Goal: Book appointment/travel/reservation

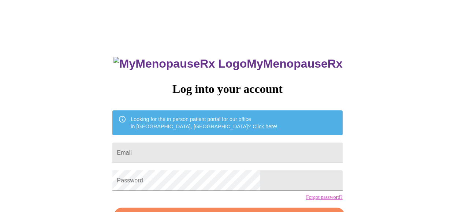
scroll to position [48, 0]
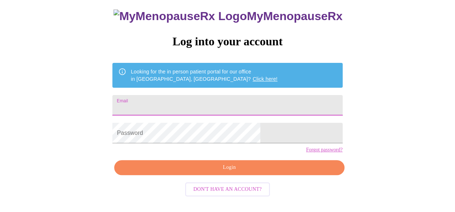
click at [176, 101] on input "Email" at bounding box center [227, 105] width 230 height 20
type input "conniepierce0619@outlook.com"
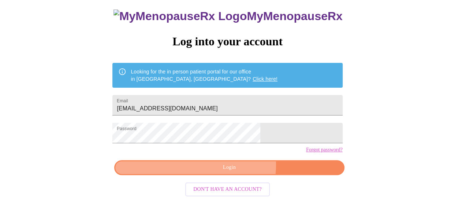
click at [236, 172] on span "Login" at bounding box center [229, 167] width 213 height 9
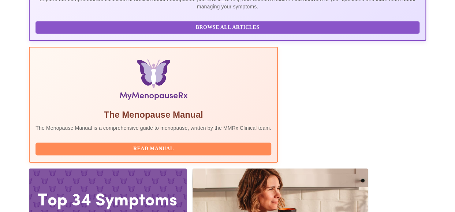
scroll to position [198, 0]
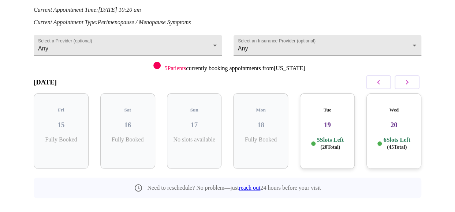
scroll to position [103, 0]
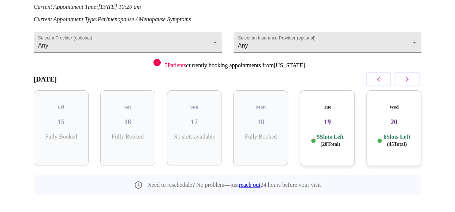
click at [334, 118] on h3 "19" at bounding box center [326, 122] width 43 height 8
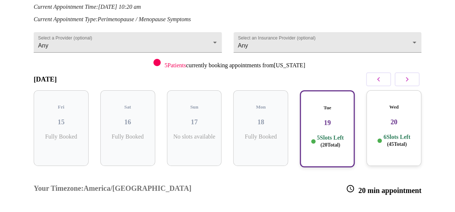
scroll to position [201, 0]
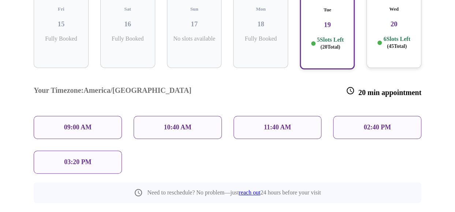
click at [401, 35] on p "6 Slots Left ( 45 Total)" at bounding box center [396, 42] width 27 height 14
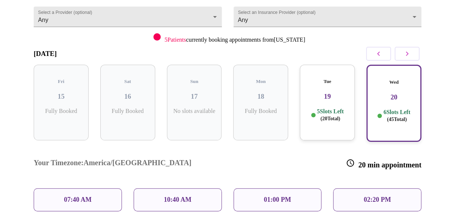
scroll to position [113, 0]
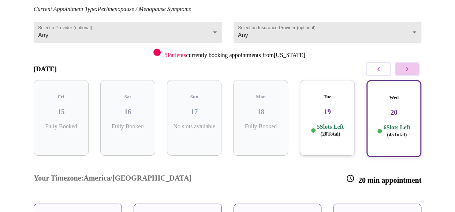
click at [409, 69] on icon "button" at bounding box center [406, 69] width 9 height 9
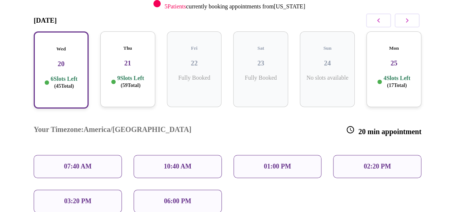
scroll to position [192, 0]
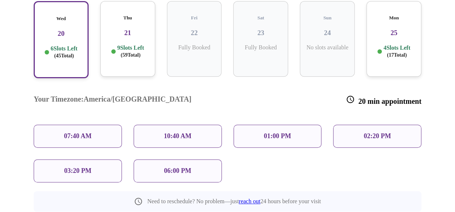
click at [113, 44] on div "9 Slots Left ( 59 Total)" at bounding box center [127, 51] width 43 height 14
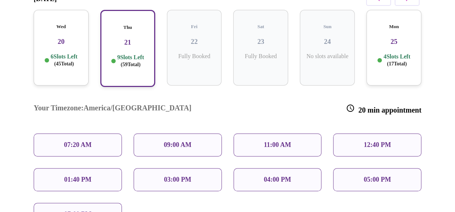
scroll to position [177, 0]
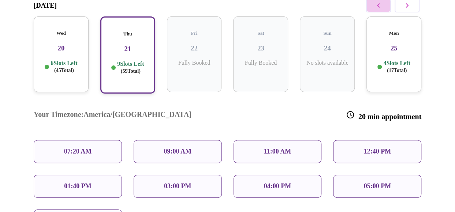
click at [380, 5] on icon "button" at bounding box center [378, 5] width 9 height 9
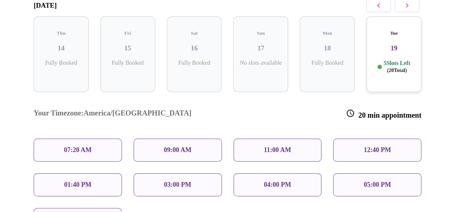
click at [387, 45] on div "Tue 19 5 Slots Left ( 20 Total)" at bounding box center [393, 54] width 55 height 76
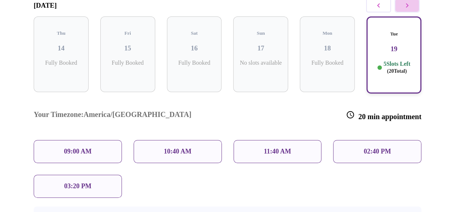
click at [410, 8] on button "button" at bounding box center [406, 6] width 25 height 14
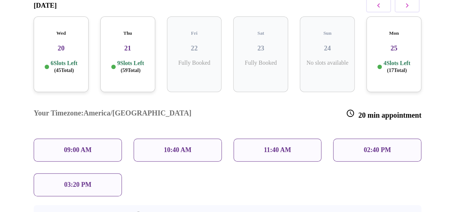
click at [74, 30] on h5 "Wed" at bounding box center [61, 33] width 43 height 6
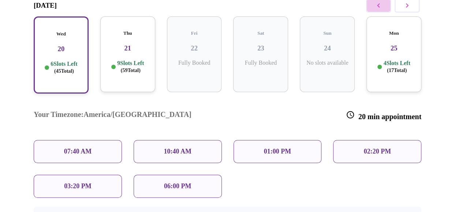
click at [378, 5] on icon "button" at bounding box center [378, 5] width 9 height 9
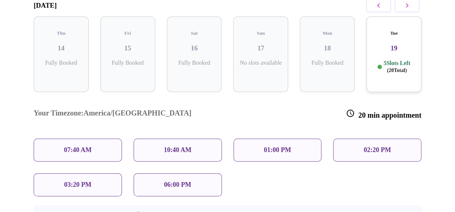
click at [78, 181] on p "03:20 PM" at bounding box center [77, 185] width 27 height 8
click at [69, 181] on p "03:20 PM" at bounding box center [77, 185] width 27 height 8
click at [59, 44] on h3 "14" at bounding box center [61, 48] width 43 height 8
click at [385, 60] on p "5 Slots Left ( 20 Total)" at bounding box center [396, 67] width 27 height 14
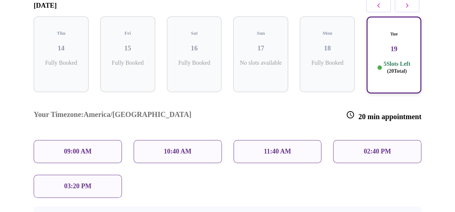
click at [72, 183] on p "03:20 PM" at bounding box center [77, 187] width 27 height 8
drag, startPoint x: 72, startPoint y: 161, endPoint x: 141, endPoint y: 165, distance: 69.6
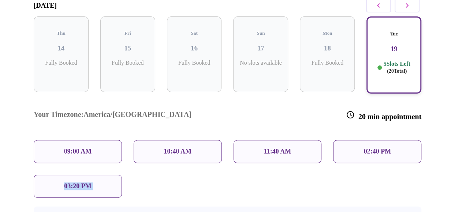
click at [141, 165] on div "Your Timezone: America/Chicago 20 min appointment 09:00 AM 10:40 AM 11:40 AM 02…" at bounding box center [227, 149] width 399 height 110
click at [75, 148] on p "09:00 AM" at bounding box center [78, 152] width 28 height 8
click at [411, 6] on icon "button" at bounding box center [406, 5] width 9 height 9
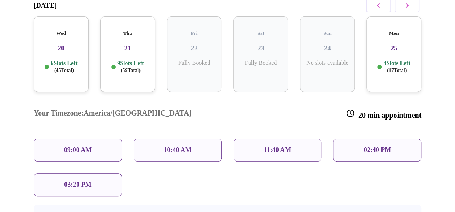
click at [52, 50] on div "Wed 20 6 Slots Left ( 45 Total)" at bounding box center [61, 54] width 55 height 76
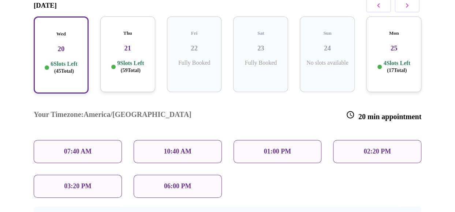
click at [71, 183] on p "03:20 PM" at bounding box center [77, 187] width 27 height 8
click at [108, 60] on div "9 Slots Left ( 59 Total)" at bounding box center [127, 67] width 43 height 14
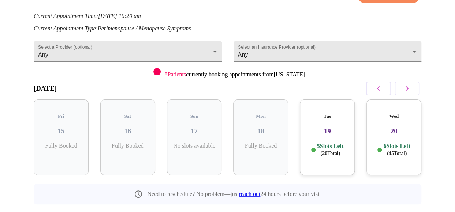
scroll to position [105, 0]
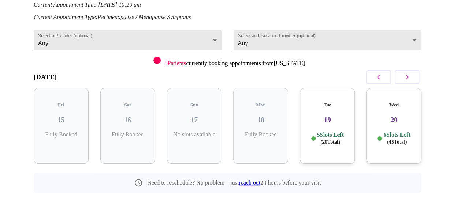
click at [331, 116] on h3 "19" at bounding box center [326, 120] width 43 height 8
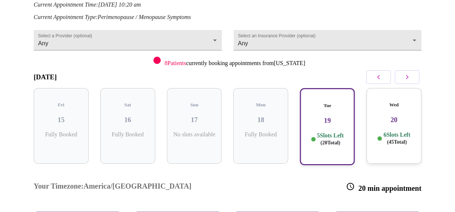
drag, startPoint x: 454, startPoint y: 110, endPoint x: 458, endPoint y: 130, distance: 19.8
click at [455, 130] on html "MyMenopauseRx Appointments Messaging Labs Uploads Medications Community Refer a…" at bounding box center [227, 115] width 455 height 440
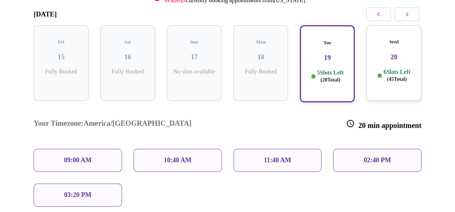
scroll to position [169, 0]
click at [97, 183] on div "03:20 PM" at bounding box center [78, 194] width 88 height 23
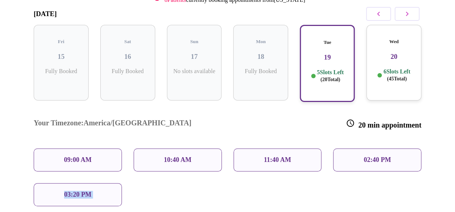
scroll to position [0, 0]
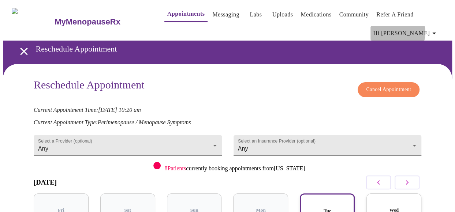
click at [429, 30] on span "Hi [PERSON_NAME]" at bounding box center [405, 33] width 65 height 10
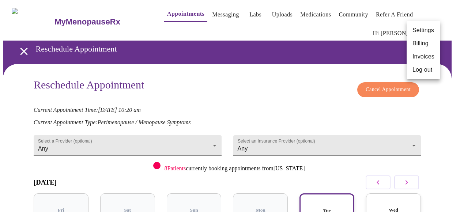
click at [427, 71] on li "Log out" at bounding box center [424, 69] width 34 height 13
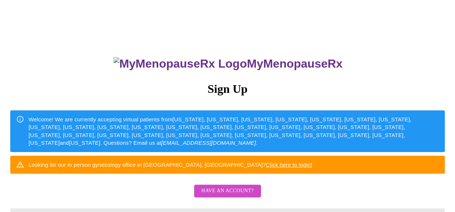
click at [214, 196] on span "Have an account?" at bounding box center [227, 191] width 52 height 9
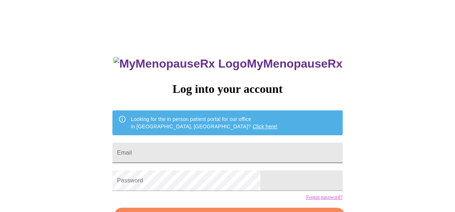
click at [187, 147] on input "Email" at bounding box center [227, 153] width 230 height 20
type input "[EMAIL_ADDRESS][DOMAIN_NAME]"
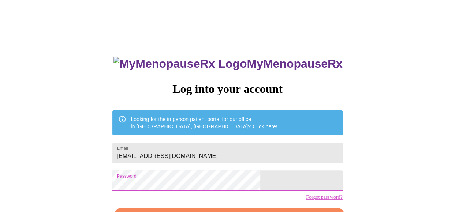
click at [135, 178] on div "MyMenopauseRx Log into your account Looking for the in person patient portal fo…" at bounding box center [227, 130] width 449 height 255
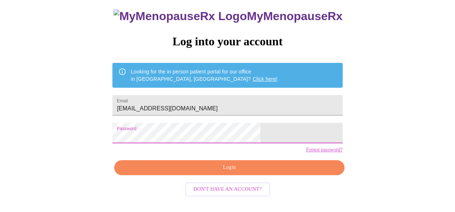
click at [219, 172] on span "Login" at bounding box center [229, 167] width 213 height 9
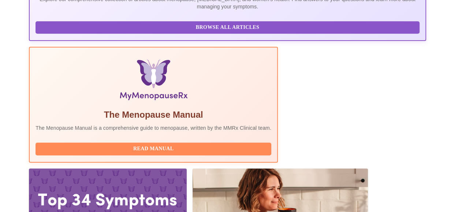
scroll to position [198, 0]
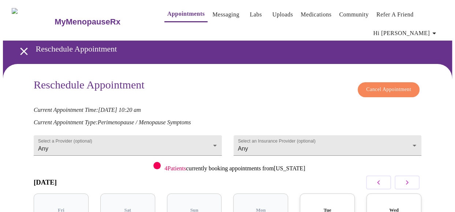
scroll to position [37, 0]
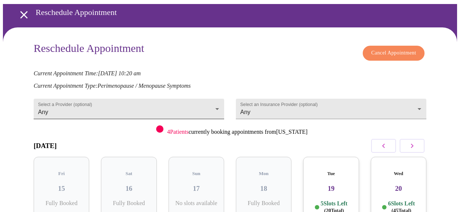
click at [129, 101] on body "MyMenopauseRx Appointments Messaging Labs Uploads Medications Community Refer a…" at bounding box center [230, 130] width 454 height 328
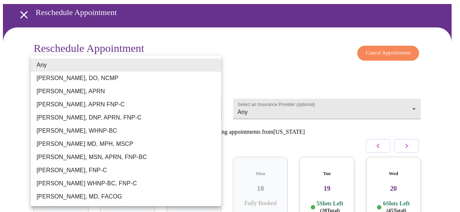
click at [258, 51] on div at bounding box center [230, 106] width 460 height 212
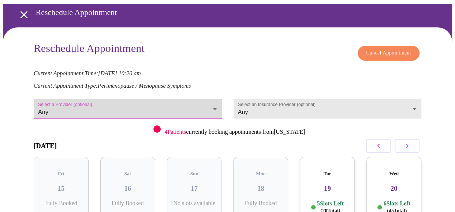
scroll to position [105, 0]
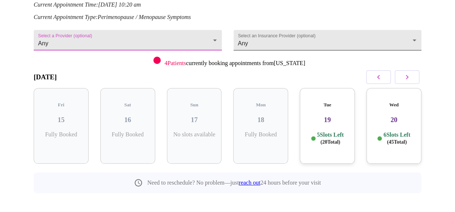
click at [315, 37] on body "MyMenopauseRx Appointments Messaging Labs Uploads Medications Community Refer a…" at bounding box center [227, 62] width 449 height 328
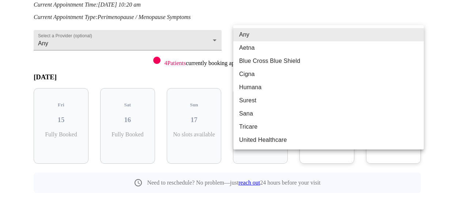
click at [313, 5] on div at bounding box center [230, 106] width 460 height 212
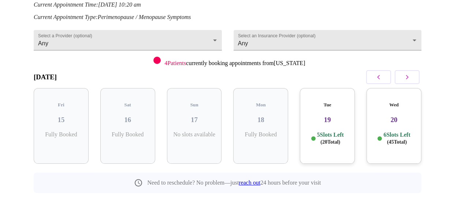
click at [325, 131] on p "5 Slots Left ( 20 Total)" at bounding box center [330, 138] width 27 height 14
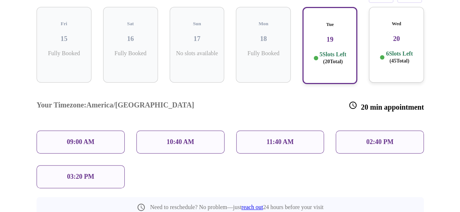
scroll to position [201, 0]
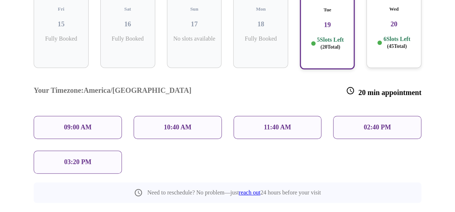
click at [94, 151] on div "03:20 PM" at bounding box center [78, 162] width 88 height 23
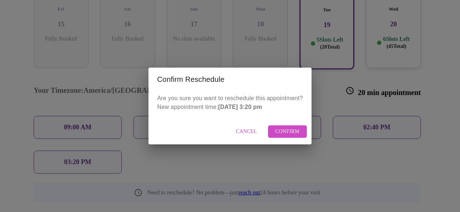
click at [287, 131] on span "Confirm" at bounding box center [287, 131] width 25 height 9
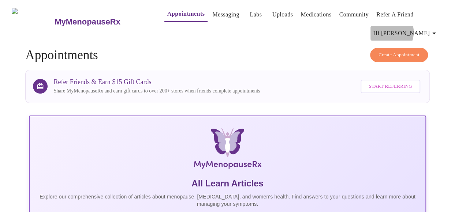
click at [419, 29] on span "Hi [PERSON_NAME]" at bounding box center [405, 33] width 65 height 10
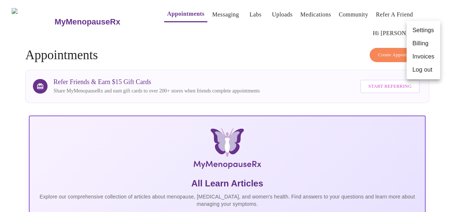
click at [424, 72] on li "Log out" at bounding box center [424, 69] width 34 height 13
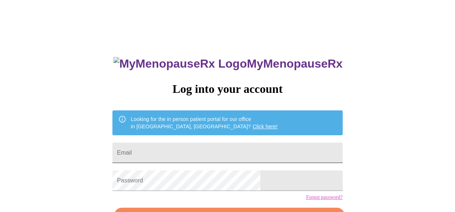
click at [240, 150] on input "Email" at bounding box center [227, 153] width 230 height 20
click at [207, 156] on input "Email" at bounding box center [227, 153] width 230 height 20
click at [235, 148] on input "Email" at bounding box center [227, 153] width 230 height 20
type input "[EMAIL_ADDRESS][DOMAIN_NAME]"
drag, startPoint x: 14, startPoint y: 45, endPoint x: 27, endPoint y: 54, distance: 16.0
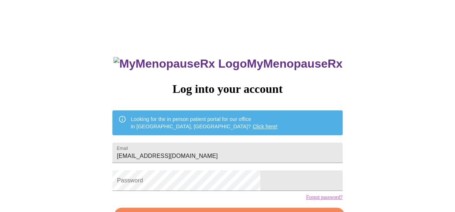
click at [14, 45] on div "MyMenopauseRx Log into your account Looking for the in person patient portal fo…" at bounding box center [227, 130] width 449 height 255
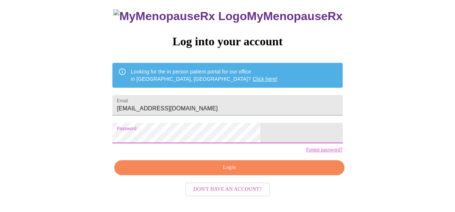
click at [278, 172] on span "Login" at bounding box center [229, 167] width 213 height 9
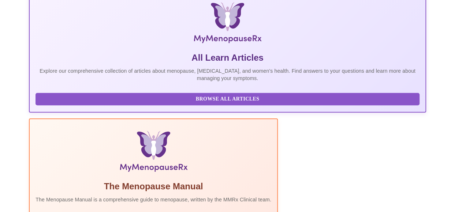
scroll to position [198, 0]
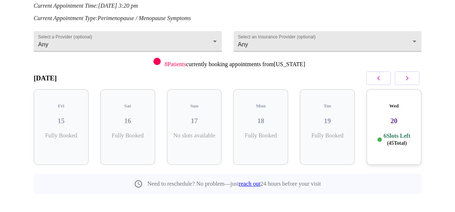
scroll to position [105, 0]
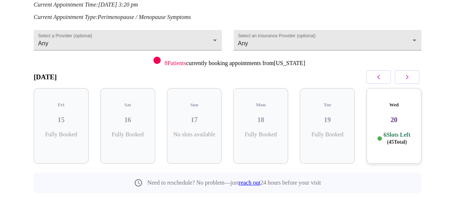
click at [393, 117] on div "Wed 20 6 Slots Left ( 45 Total)" at bounding box center [393, 126] width 55 height 76
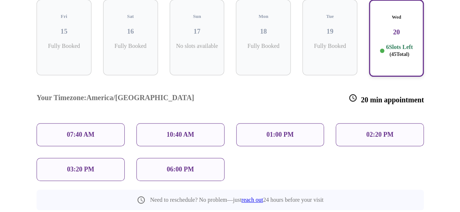
scroll to position [201, 0]
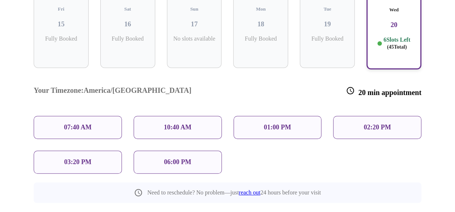
click at [67, 158] on p "03:20 PM" at bounding box center [77, 162] width 27 height 8
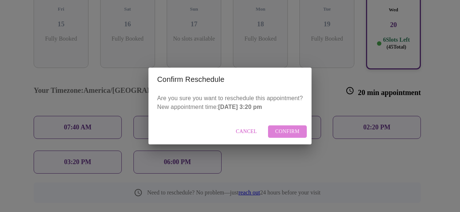
click at [277, 130] on span "Confirm" at bounding box center [287, 131] width 25 height 9
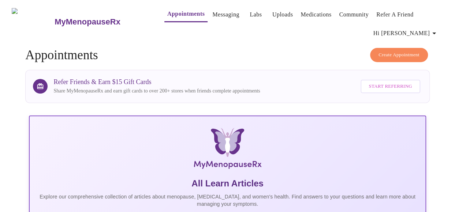
click at [432, 30] on icon "button" at bounding box center [433, 33] width 9 height 9
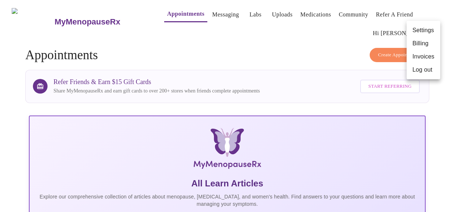
click at [427, 71] on li "Log out" at bounding box center [424, 69] width 34 height 13
